Goal: Obtain resource: Obtain resource

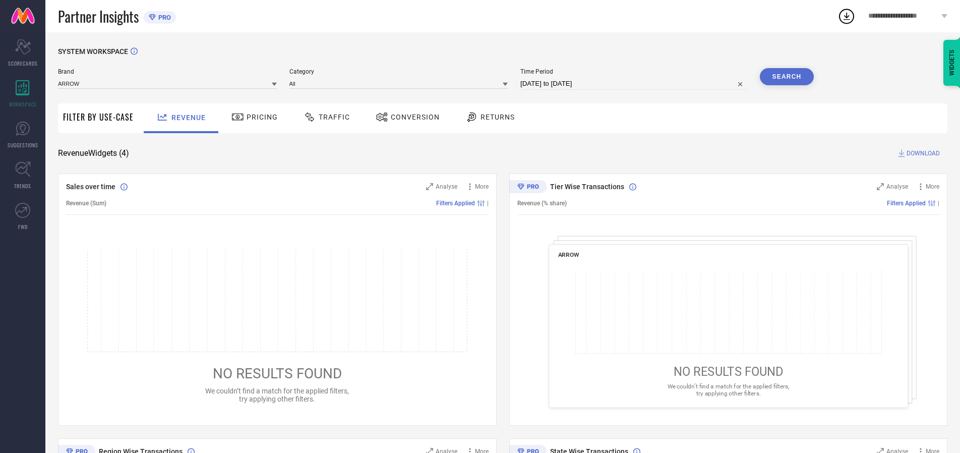
click at [324, 117] on span "Traffic" at bounding box center [334, 117] width 31 height 8
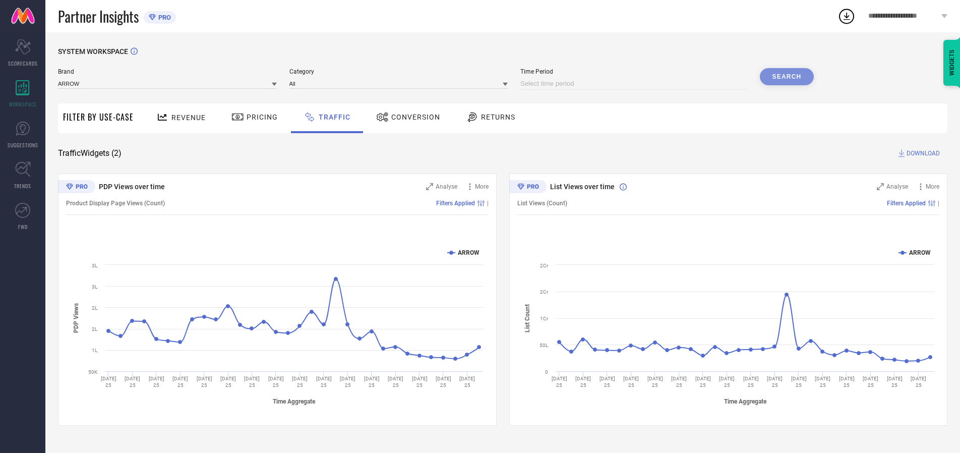
click at [635, 84] on input at bounding box center [633, 84] width 227 height 12
select select "7"
select select "2025"
select select "8"
select select "2025"
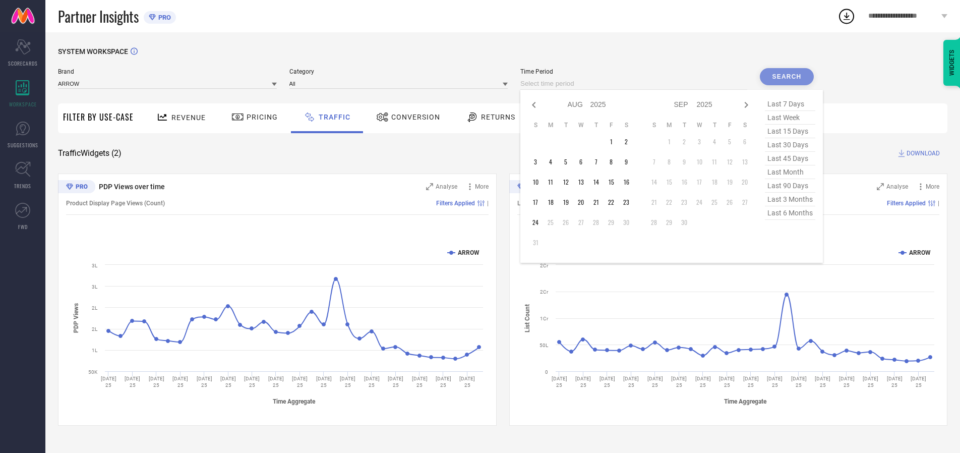
click at [538, 222] on td "24" at bounding box center [535, 222] width 15 height 15
type input "[DATE] to [DATE]"
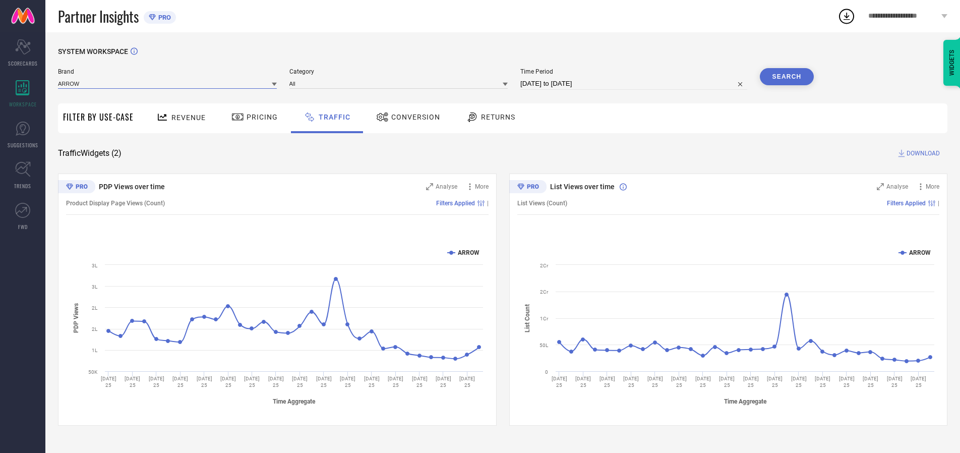
click at [168, 83] on input at bounding box center [167, 83] width 219 height 11
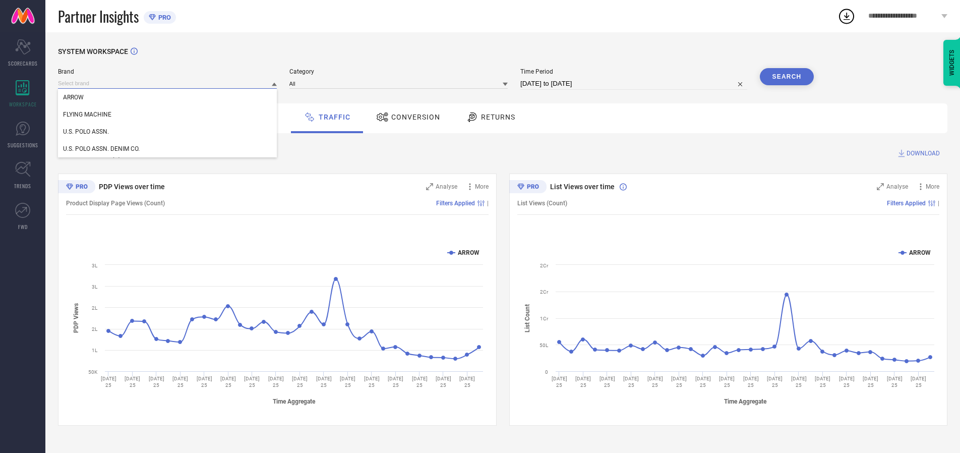
click at [168, 83] on input at bounding box center [167, 83] width 219 height 11
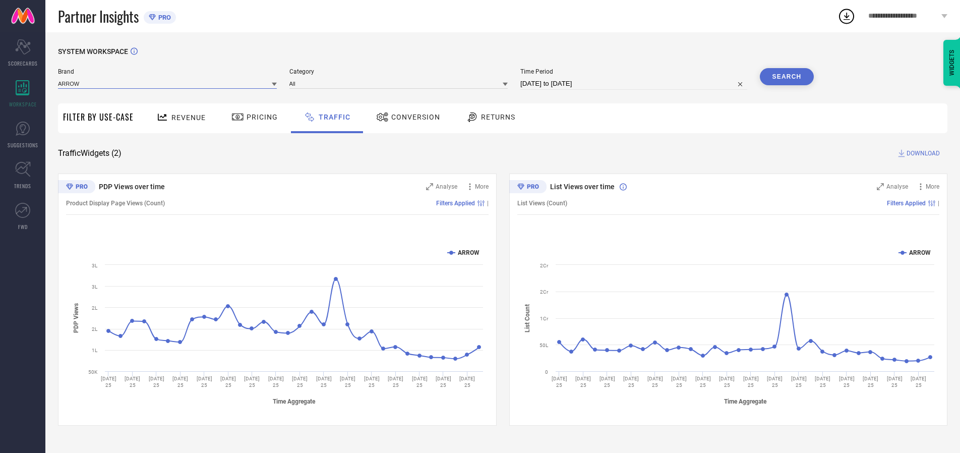
click at [168, 83] on input at bounding box center [167, 83] width 219 height 11
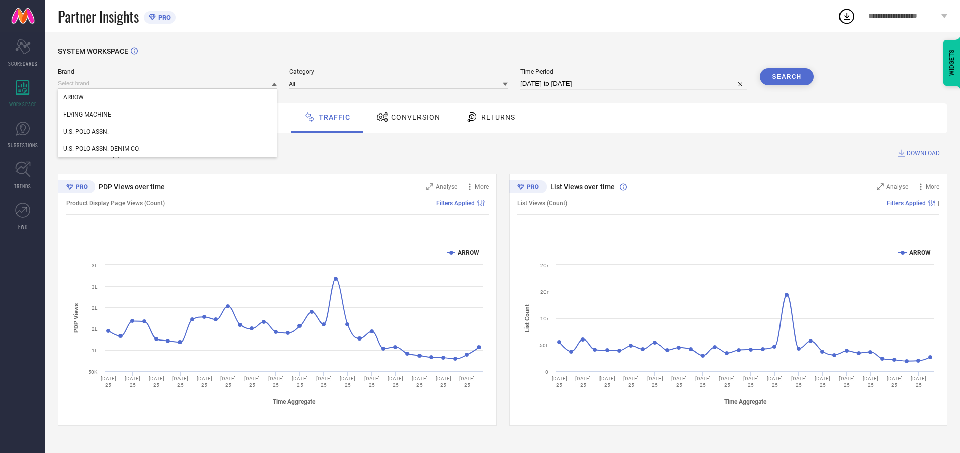
click at [168, 132] on div "U.S. POLO ASSN." at bounding box center [167, 131] width 219 height 17
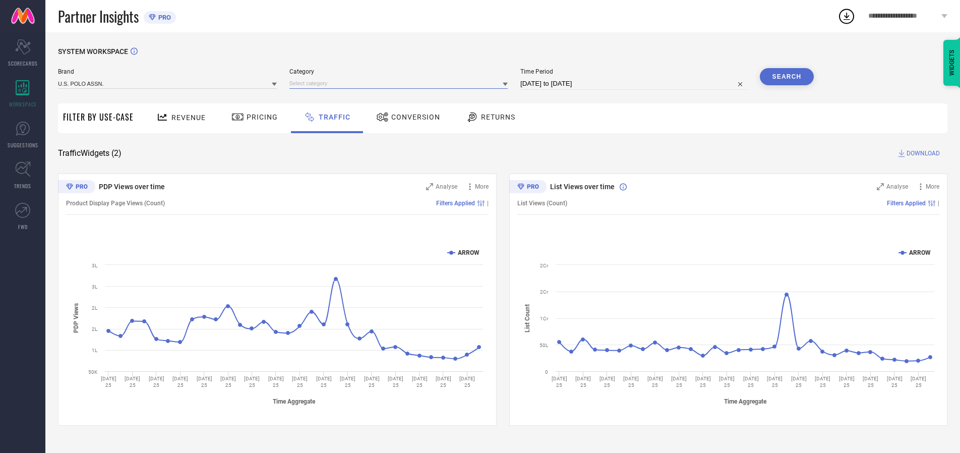
click at [401, 83] on input at bounding box center [398, 83] width 219 height 11
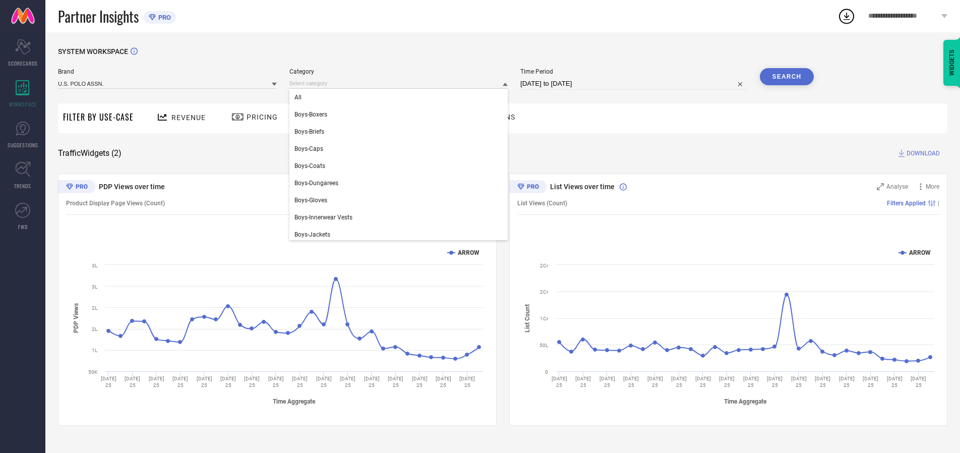
click at [401, 97] on div "All" at bounding box center [398, 97] width 219 height 17
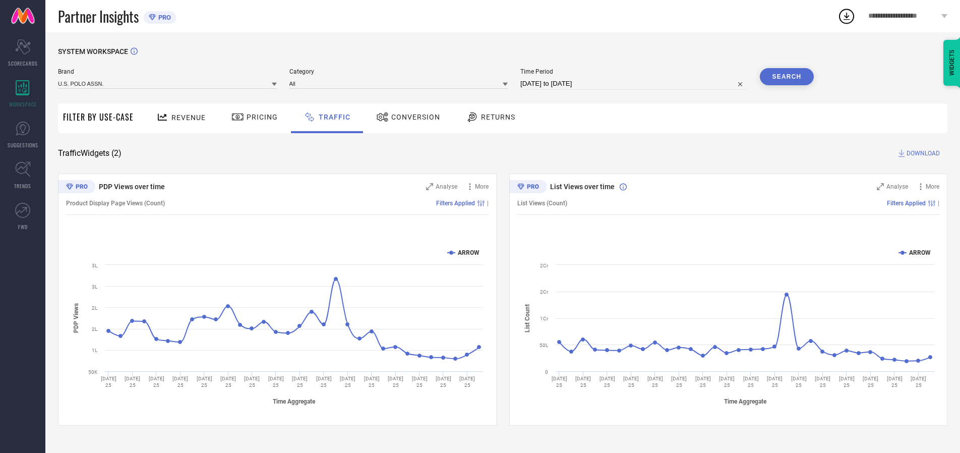
click at [786, 77] on button "Search" at bounding box center [787, 76] width 54 height 17
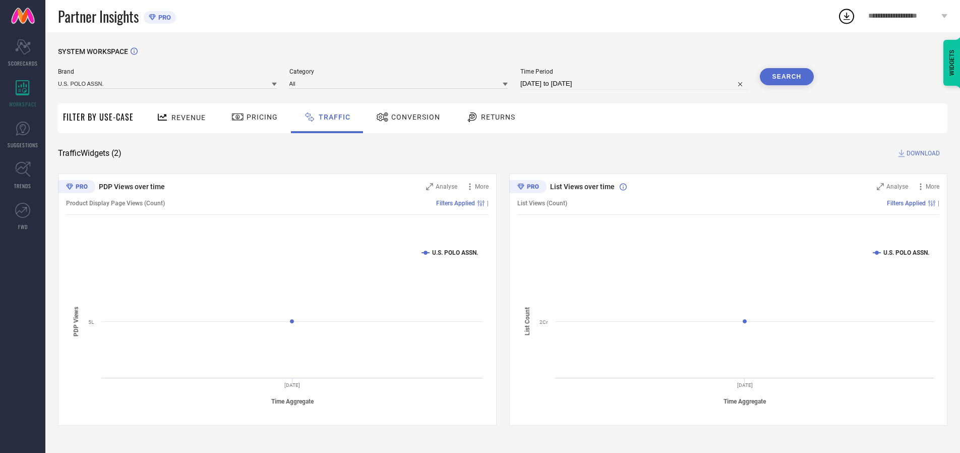
click at [921, 153] on span "DOWNLOAD" at bounding box center [922, 153] width 33 height 10
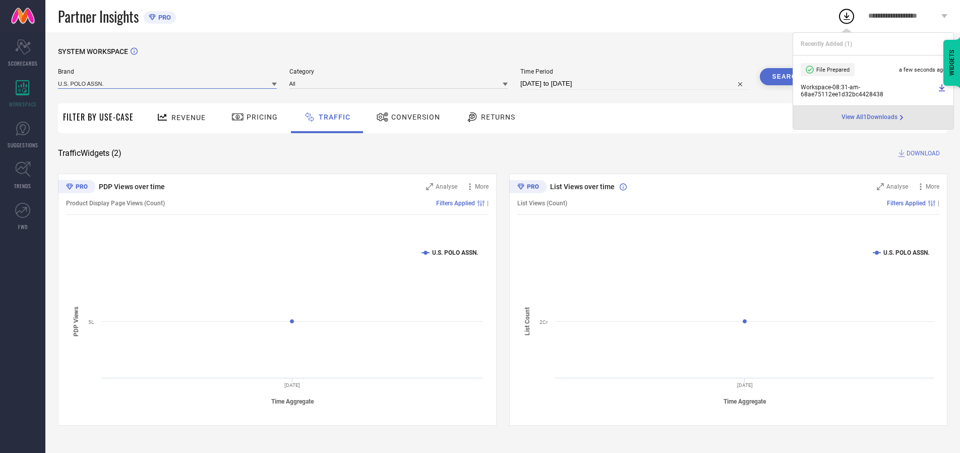
click at [168, 83] on input at bounding box center [167, 83] width 219 height 11
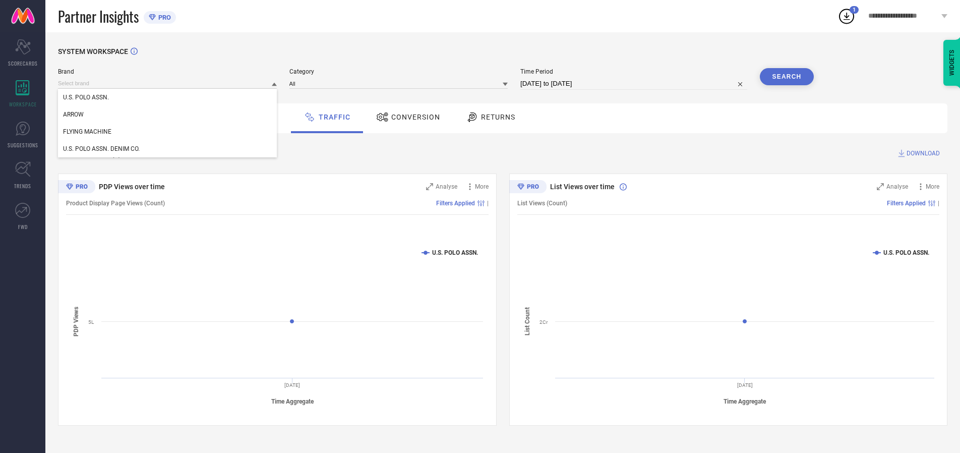
click at [168, 149] on div "U.S. POLO ASSN. DENIM CO." at bounding box center [167, 148] width 219 height 17
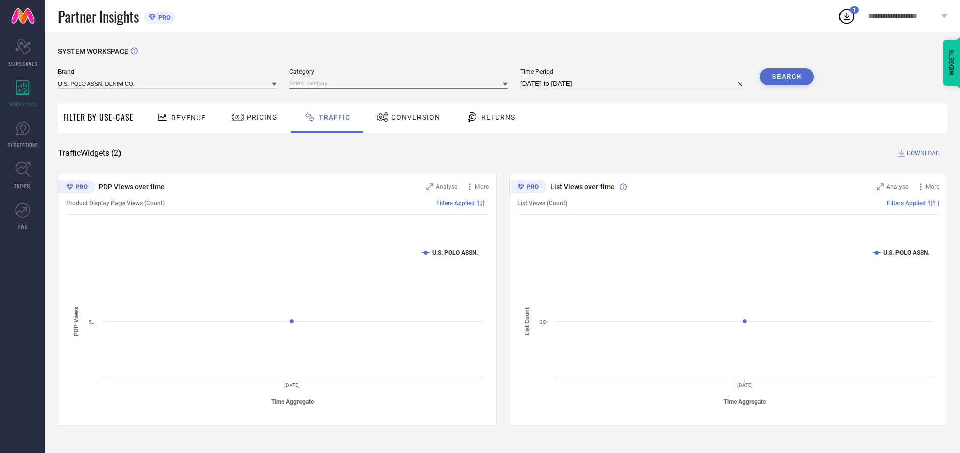
click at [401, 83] on input at bounding box center [398, 83] width 219 height 11
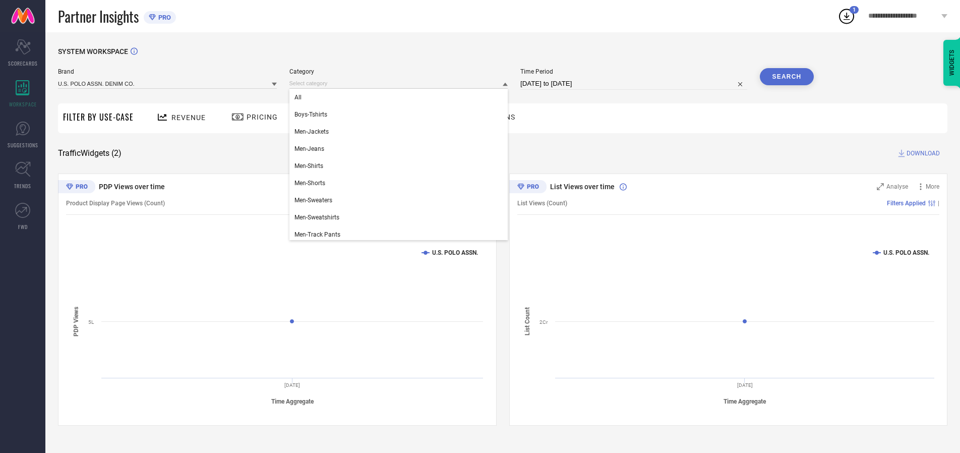
click at [401, 97] on div "All" at bounding box center [398, 97] width 219 height 17
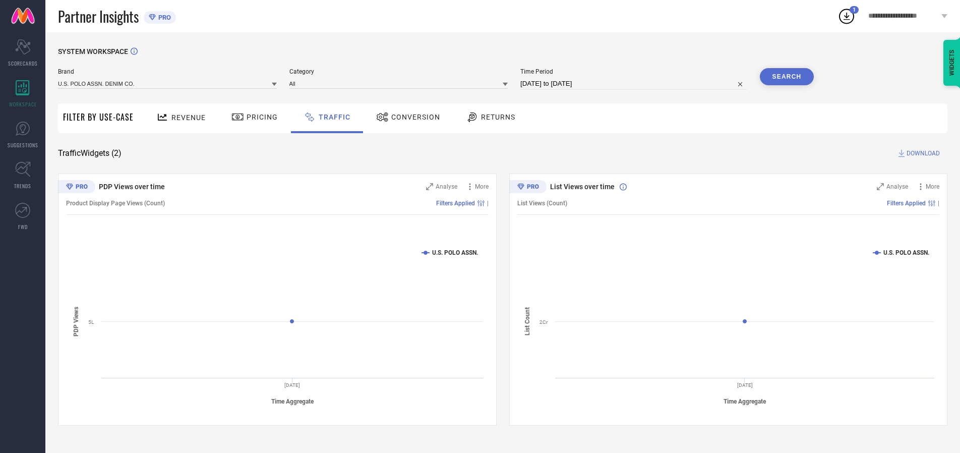
click at [786, 77] on button "Search" at bounding box center [787, 76] width 54 height 17
click at [921, 153] on span "DOWNLOAD" at bounding box center [922, 153] width 33 height 10
